Goal: Use online tool/utility: Utilize a website feature to perform a specific function

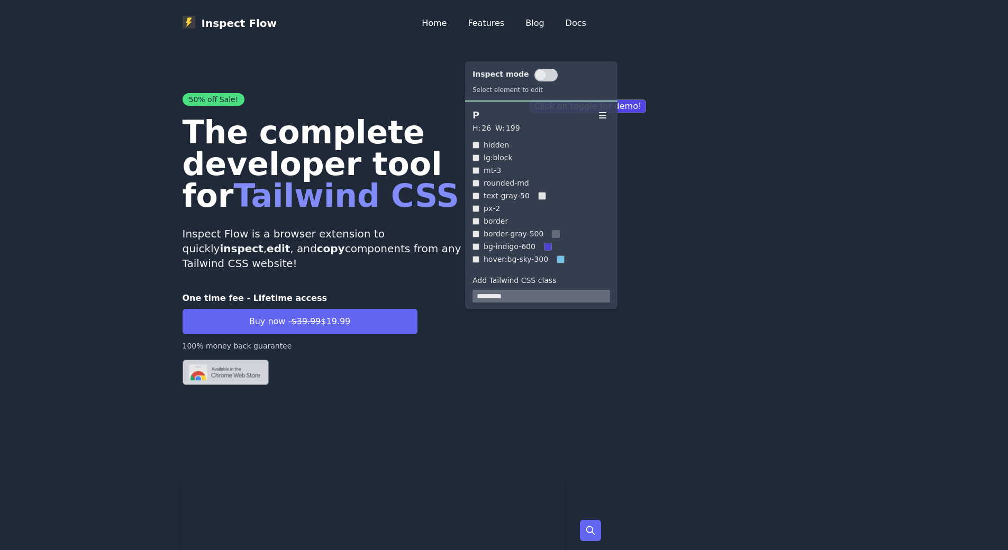
click at [535, 130] on div "H: 26 W: 199" at bounding box center [542, 128] width 138 height 11
drag, startPoint x: 605, startPoint y: 118, endPoint x: 753, endPoint y: 117, distance: 147.7
click at [600, 114] on icon at bounding box center [602, 115] width 11 height 11
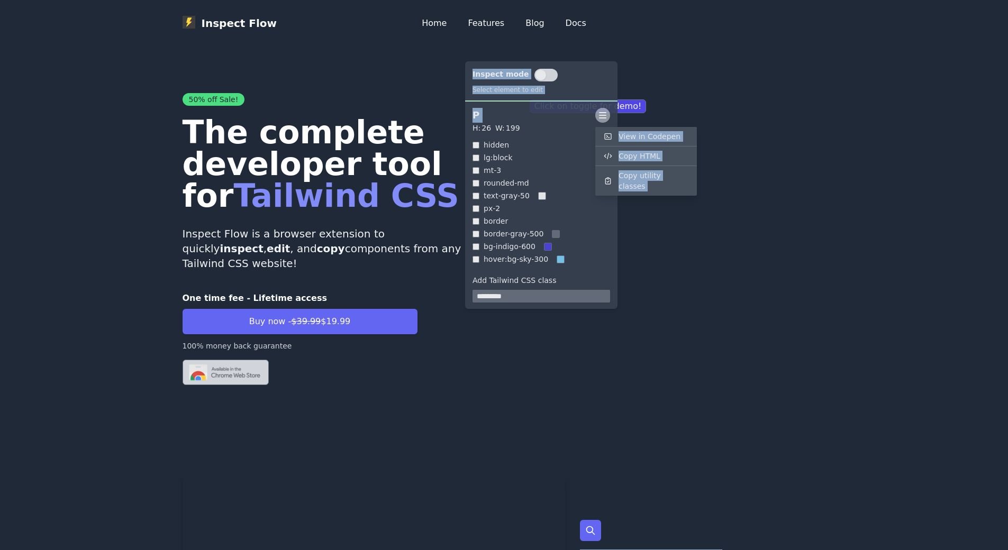
click at [600, 114] on icon at bounding box center [602, 115] width 11 height 11
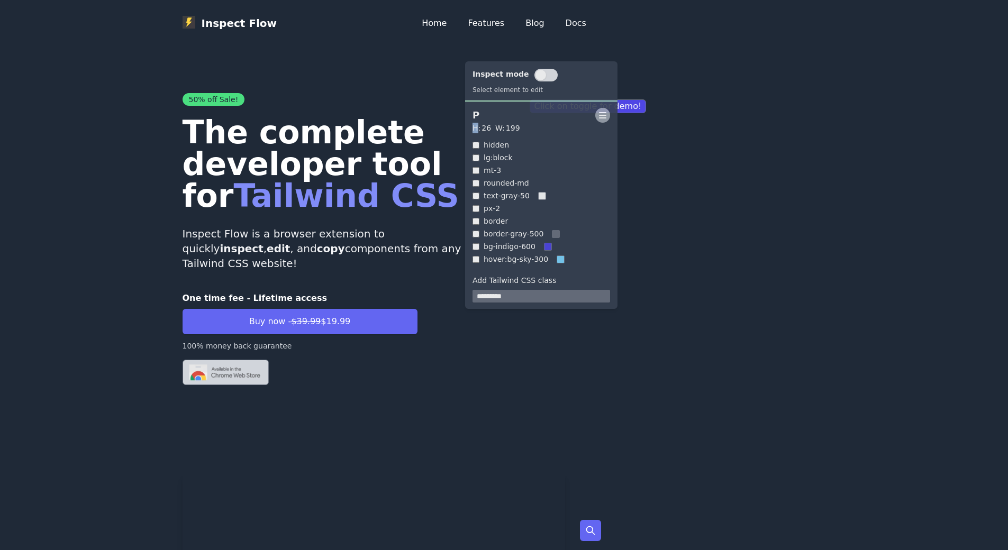
click at [600, 114] on icon at bounding box center [602, 115] width 11 height 11
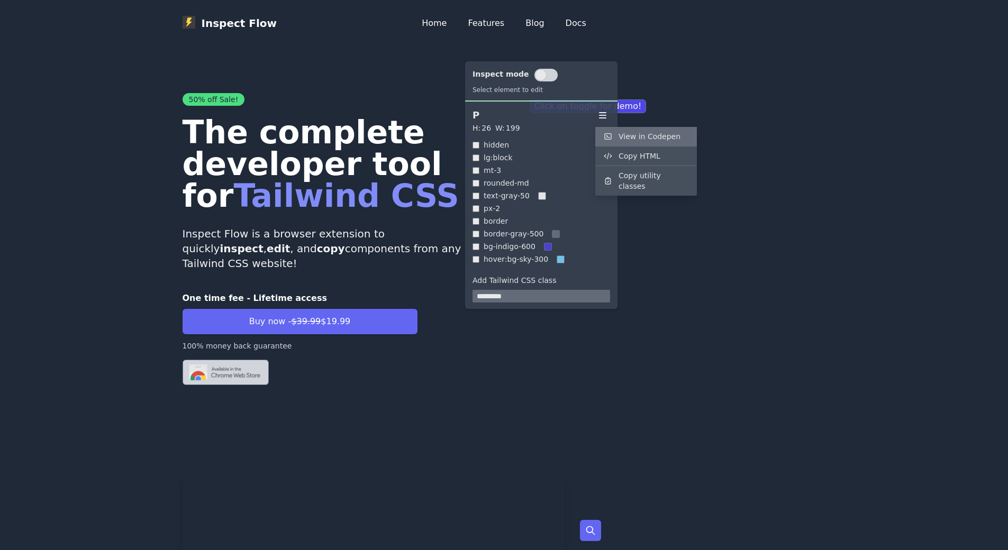
click at [608, 142] on div "View in Codepen" at bounding box center [646, 136] width 102 height 19
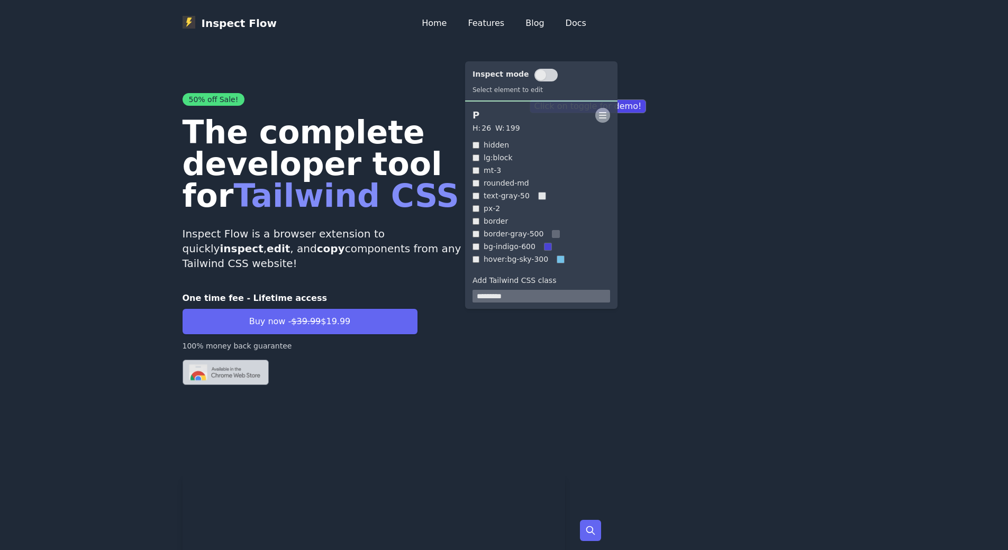
click at [604, 116] on icon at bounding box center [602, 115] width 11 height 11
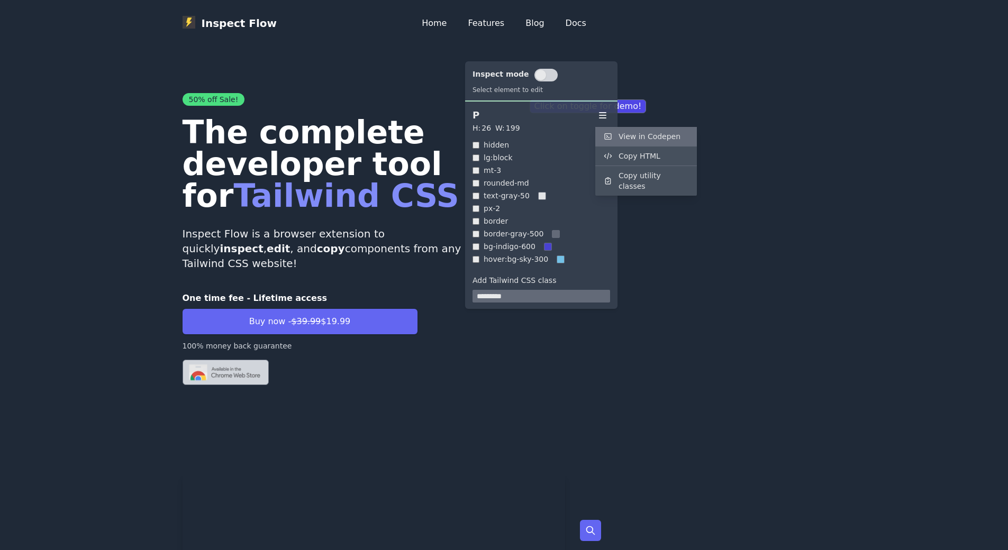
click at [624, 134] on form "View in Codepen" at bounding box center [650, 136] width 62 height 11
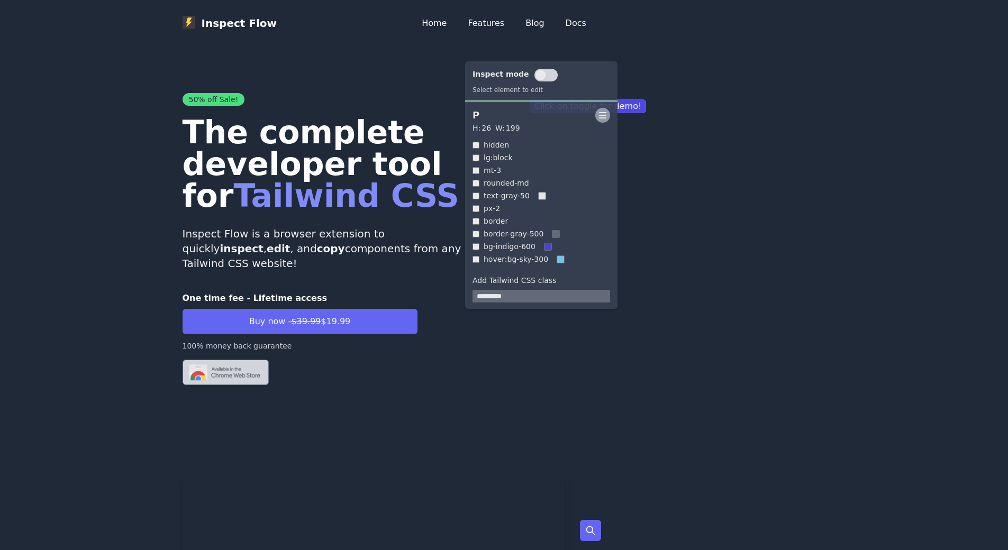
click at [602, 116] on icon at bounding box center [602, 115] width 11 height 11
